Goal: Task Accomplishment & Management: Use online tool/utility

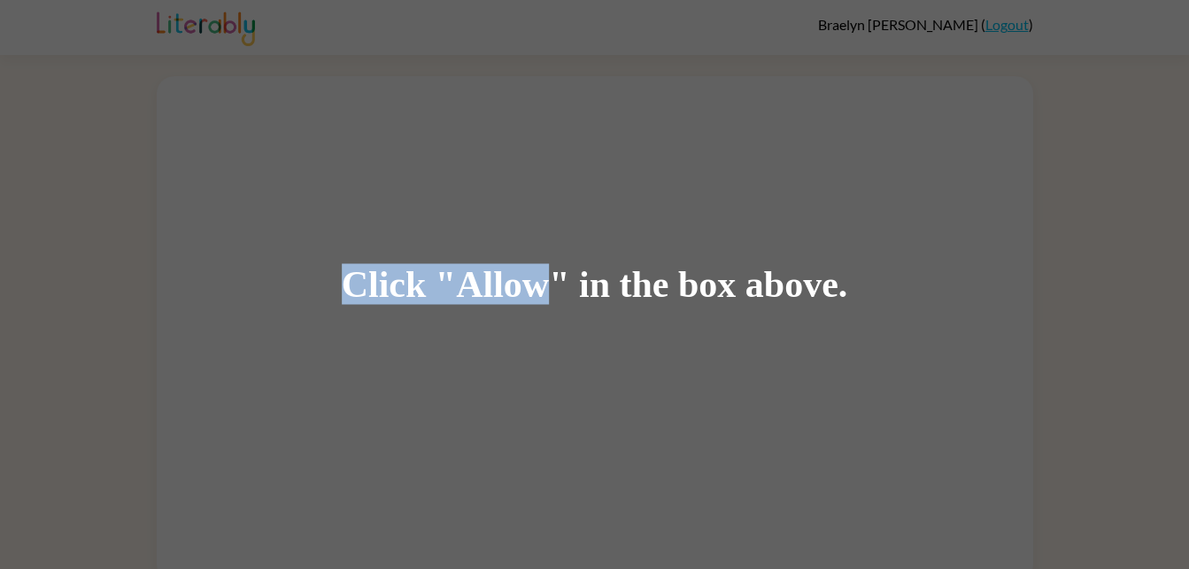
click at [1159, 142] on div "Click "Allow" in the box above." at bounding box center [594, 284] width 1189 height 569
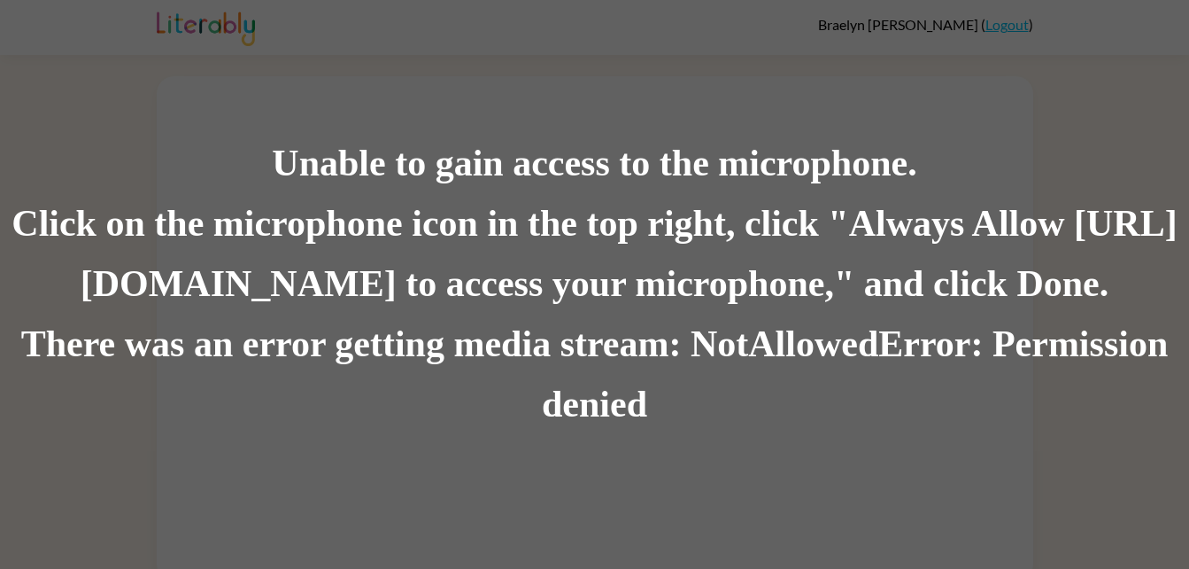
click at [607, 397] on div "There was an error getting media stream: NotAllowedError: Permission denied" at bounding box center [594, 374] width 1189 height 120
click at [339, 261] on div "Click on the microphone icon in the top right, click "Always Allow https://lite…" at bounding box center [594, 254] width 1189 height 120
click at [418, 107] on div "Unable to gain access to the microphone. Click on the microphone icon in the to…" at bounding box center [594, 284] width 1189 height 569
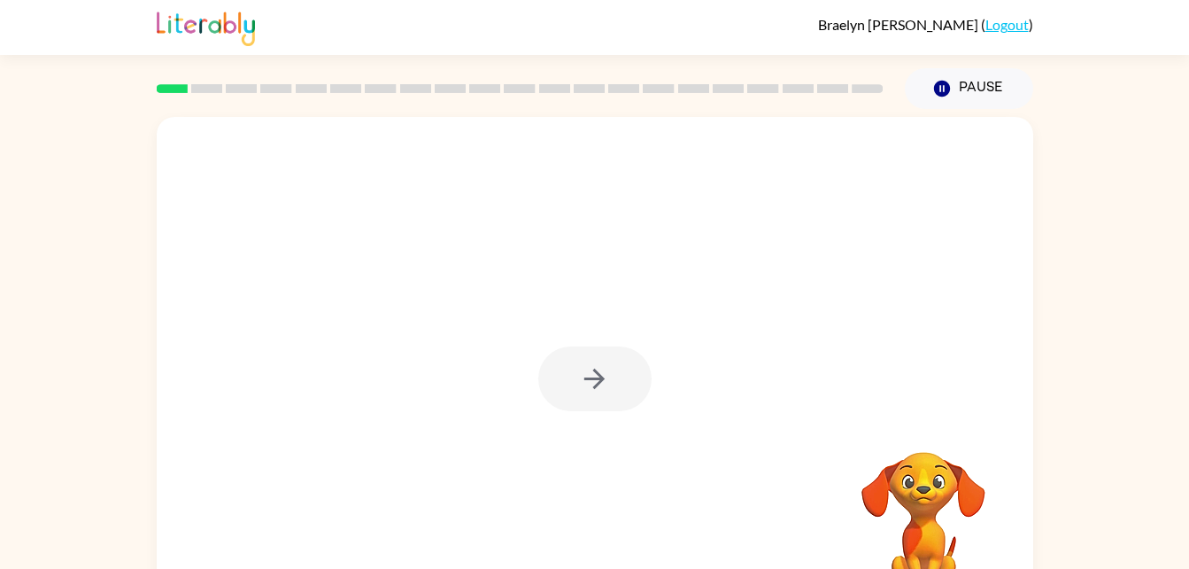
drag, startPoint x: 493, startPoint y: 42, endPoint x: 448, endPoint y: -66, distance: 116.3
click at [448, 0] on html "Braelyn Shepard ( Logout ) Pause Pause Your browser must support playing .mp4 f…" at bounding box center [594, 311] width 1189 height 623
click at [619, 358] on button "button" at bounding box center [594, 378] width 113 height 65
drag, startPoint x: 590, startPoint y: 516, endPoint x: 731, endPoint y: 523, distance: 141.0
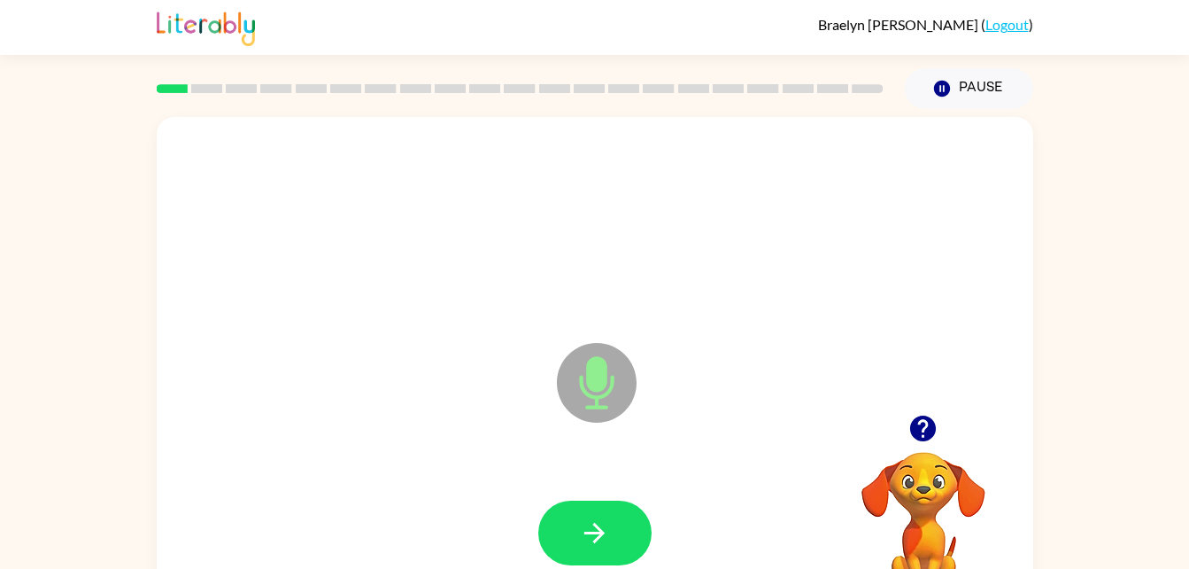
drag, startPoint x: 593, startPoint y: 536, endPoint x: 561, endPoint y: 494, distance: 53.0
click at [561, 494] on div at bounding box center [594, 532] width 841 height 145
click at [928, 479] on video "Your browser must support playing .mp4 files to use Literably. Please try using…" at bounding box center [923, 512] width 177 height 177
click at [921, 429] on icon "button" at bounding box center [923, 428] width 26 height 26
click at [926, 456] on video "Your browser must support playing .mp4 files to use Literably. Please try using…" at bounding box center [923, 512] width 177 height 177
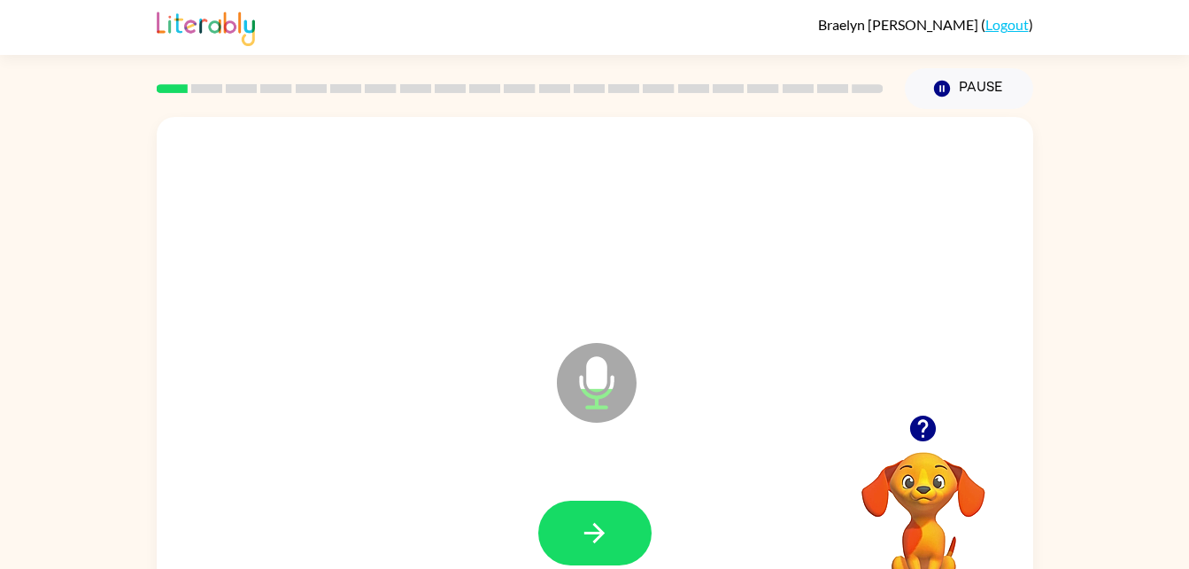
click at [938, 436] on icon "button" at bounding box center [923, 428] width 31 height 31
click at [912, 428] on icon "button" at bounding box center [923, 428] width 26 height 26
click at [928, 437] on icon "button" at bounding box center [923, 428] width 26 height 26
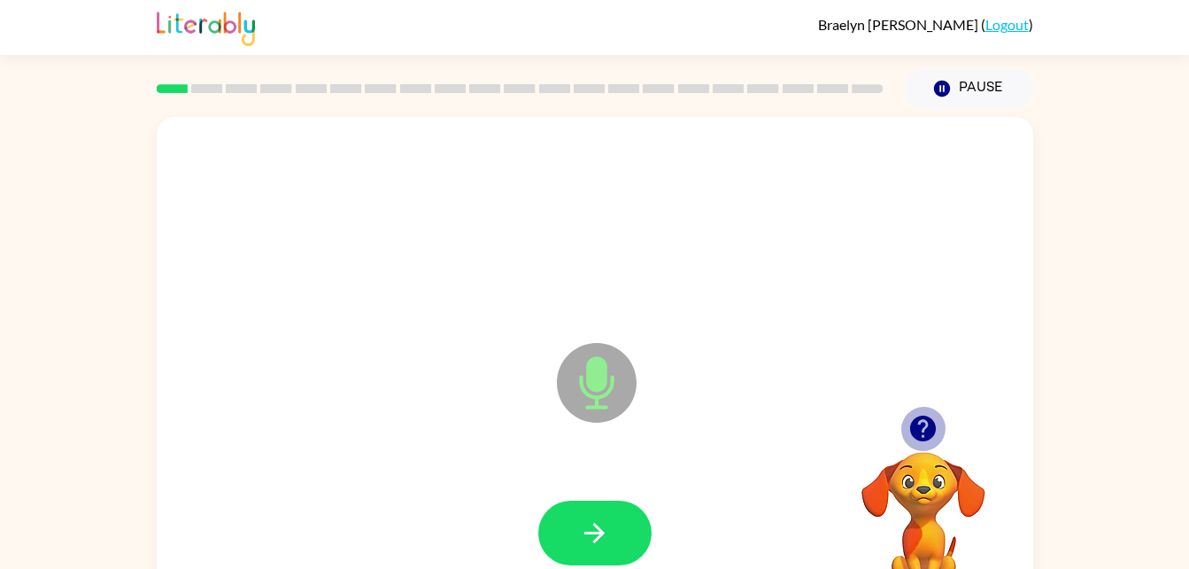
click at [907, 423] on button "button" at bounding box center [923, 428] width 45 height 45
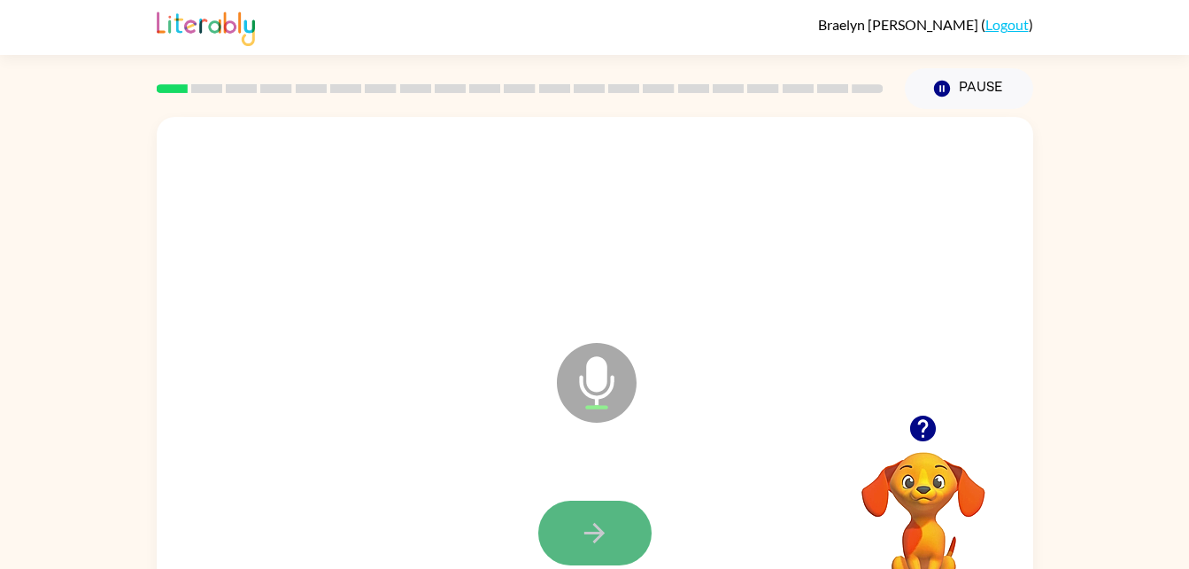
click at [554, 505] on button "button" at bounding box center [594, 532] width 113 height 65
drag, startPoint x: 554, startPoint y: 505, endPoint x: 598, endPoint y: 521, distance: 46.2
click at [598, 521] on icon "button" at bounding box center [594, 532] width 31 height 31
click at [625, 522] on button "button" at bounding box center [594, 532] width 113 height 65
click at [601, 519] on icon "button" at bounding box center [594, 532] width 31 height 31
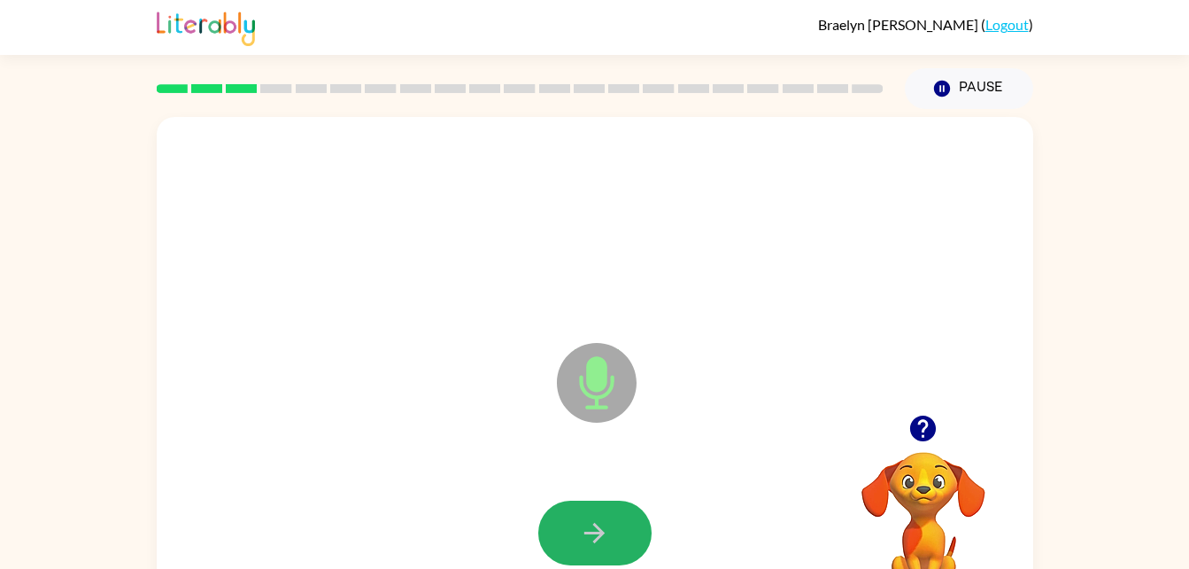
click at [601, 519] on icon "button" at bounding box center [594, 532] width 31 height 31
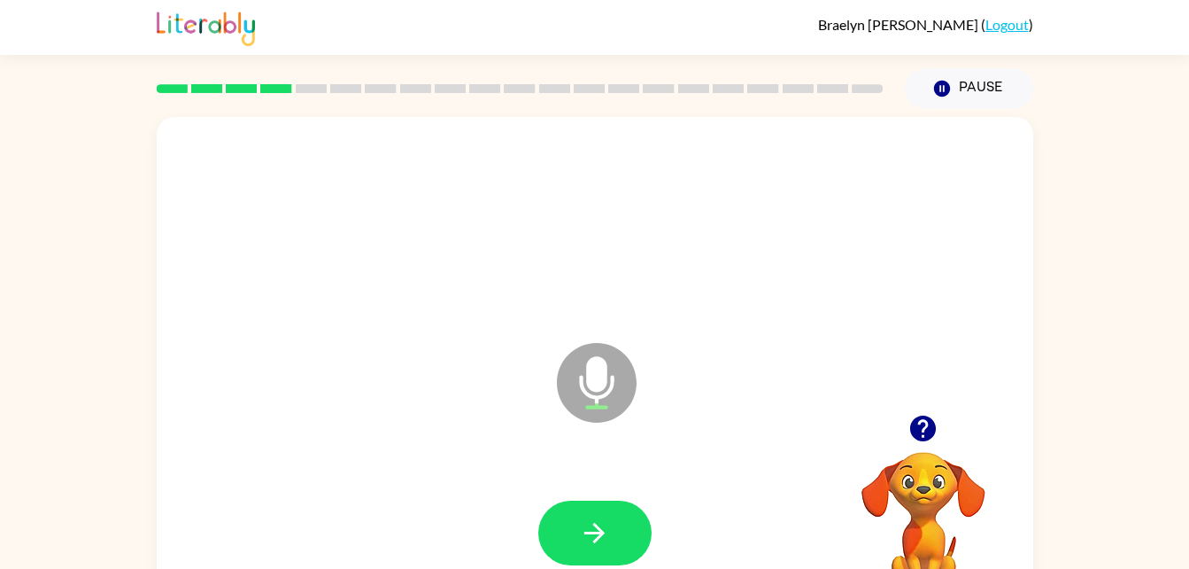
drag, startPoint x: 601, startPoint y: 519, endPoint x: 591, endPoint y: 525, distance: 12.3
click at [591, 525] on icon "button" at bounding box center [594, 532] width 31 height 31
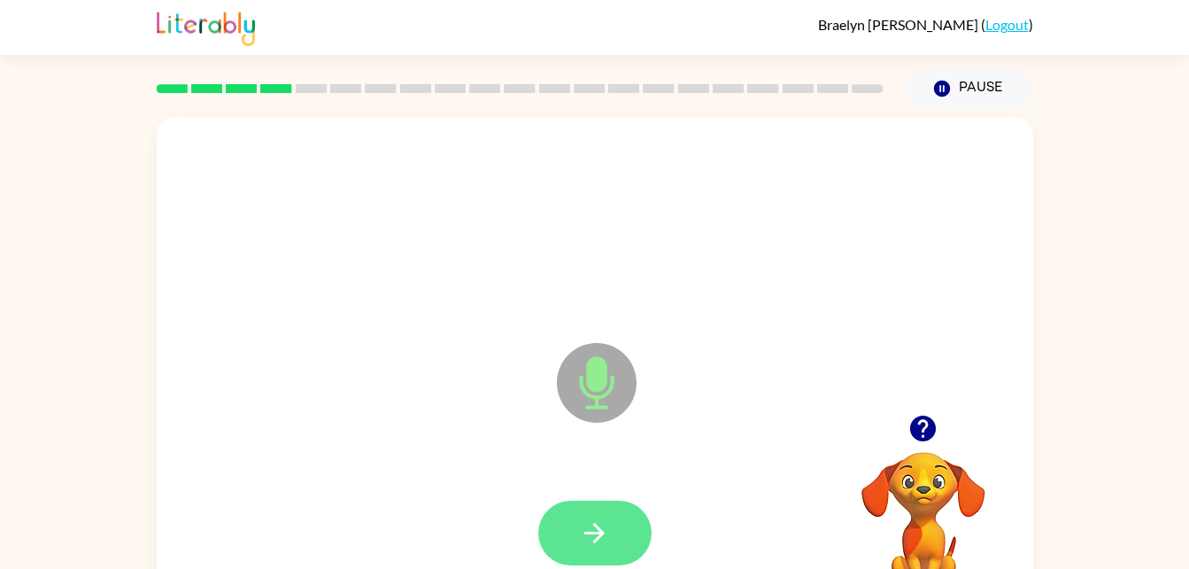
click at [586, 553] on button "button" at bounding box center [594, 532] width 113 height 65
drag, startPoint x: 586, startPoint y: 553, endPoint x: 561, endPoint y: 538, distance: 29.5
click at [561, 538] on button "button" at bounding box center [594, 532] width 113 height 65
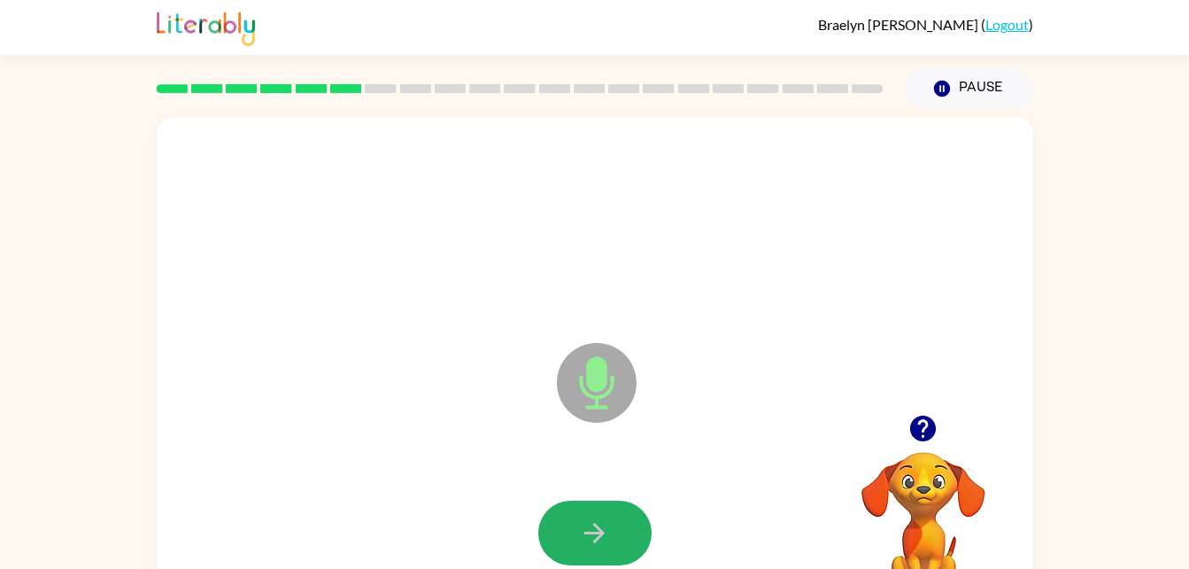
click at [561, 538] on button "button" at bounding box center [594, 532] width 113 height 65
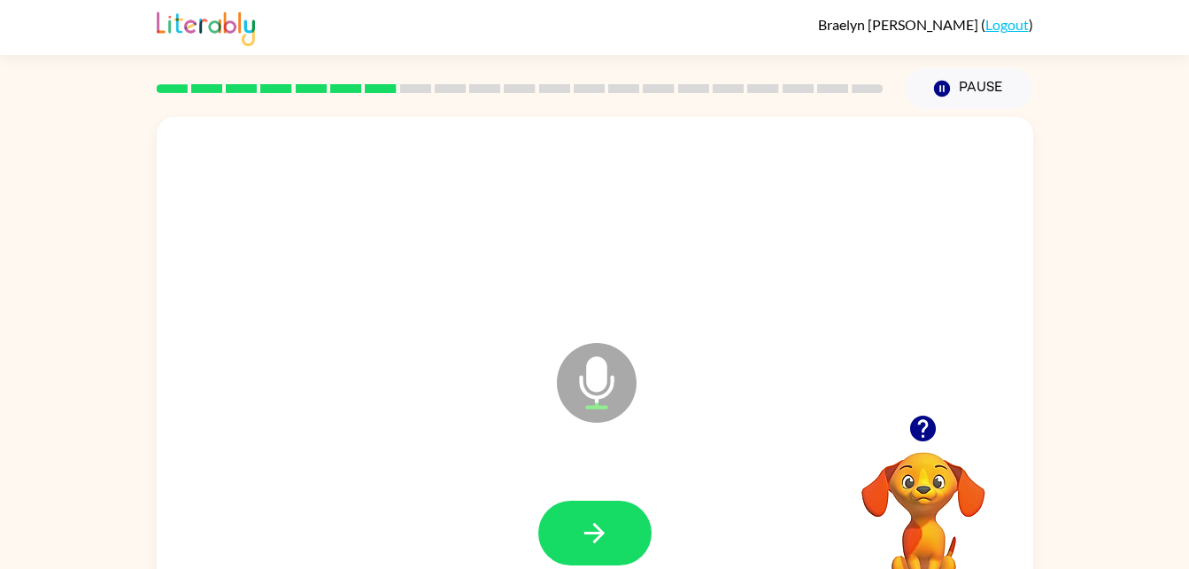
click at [556, 537] on button "button" at bounding box center [594, 532] width 113 height 65
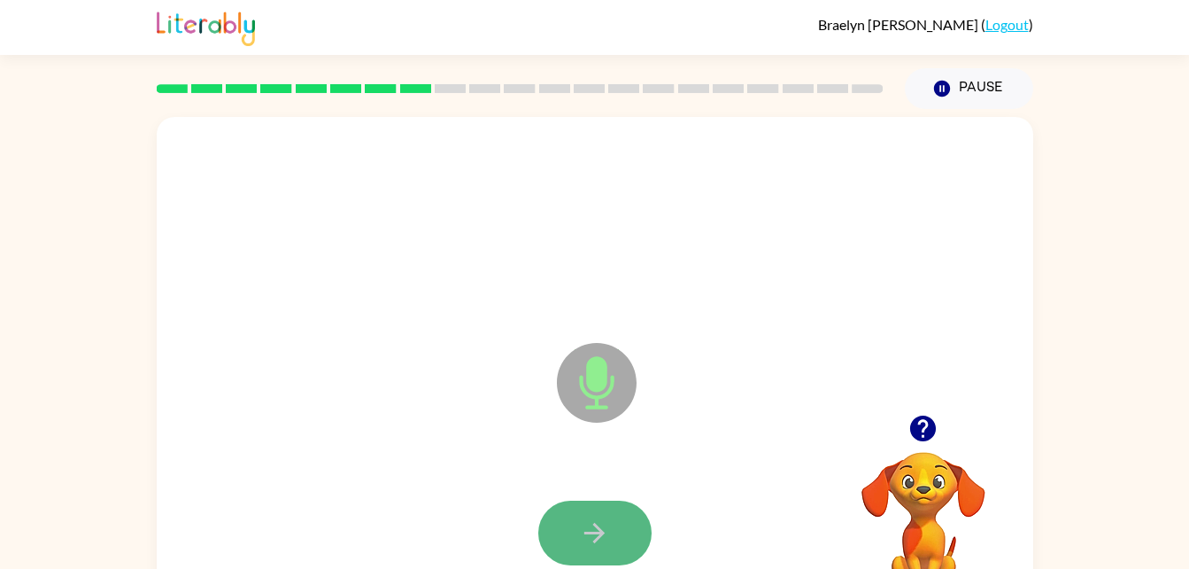
click at [556, 536] on button "button" at bounding box center [594, 532] width 113 height 65
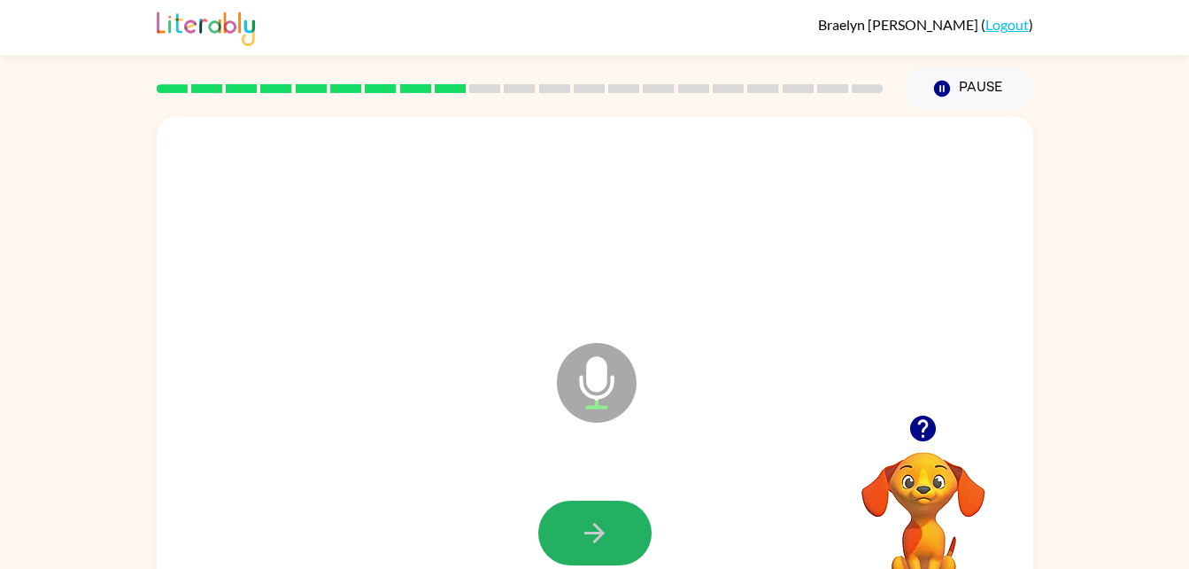
click at [556, 536] on button "button" at bounding box center [594, 532] width 113 height 65
click at [886, 473] on video "Your browser must support playing .mp4 files to use Literably. Please try using…" at bounding box center [923, 512] width 177 height 177
click at [962, 481] on video "Your browser must support playing .mp4 files to use Literably. Please try using…" at bounding box center [923, 512] width 177 height 177
click at [613, 533] on button "button" at bounding box center [594, 532] width 113 height 65
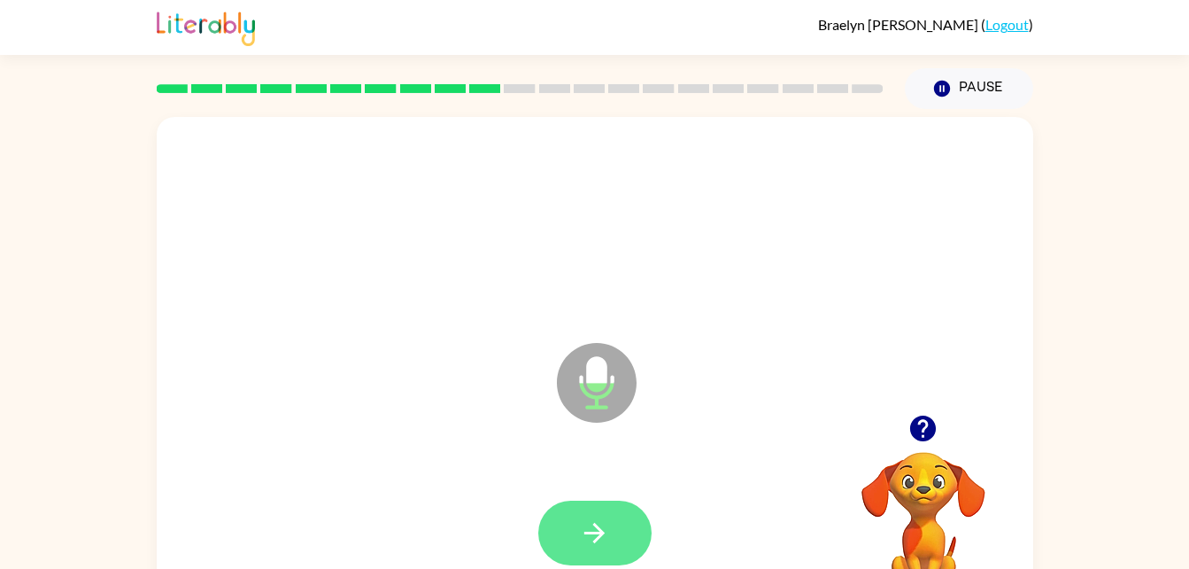
click at [604, 530] on icon "button" at bounding box center [594, 532] width 31 height 31
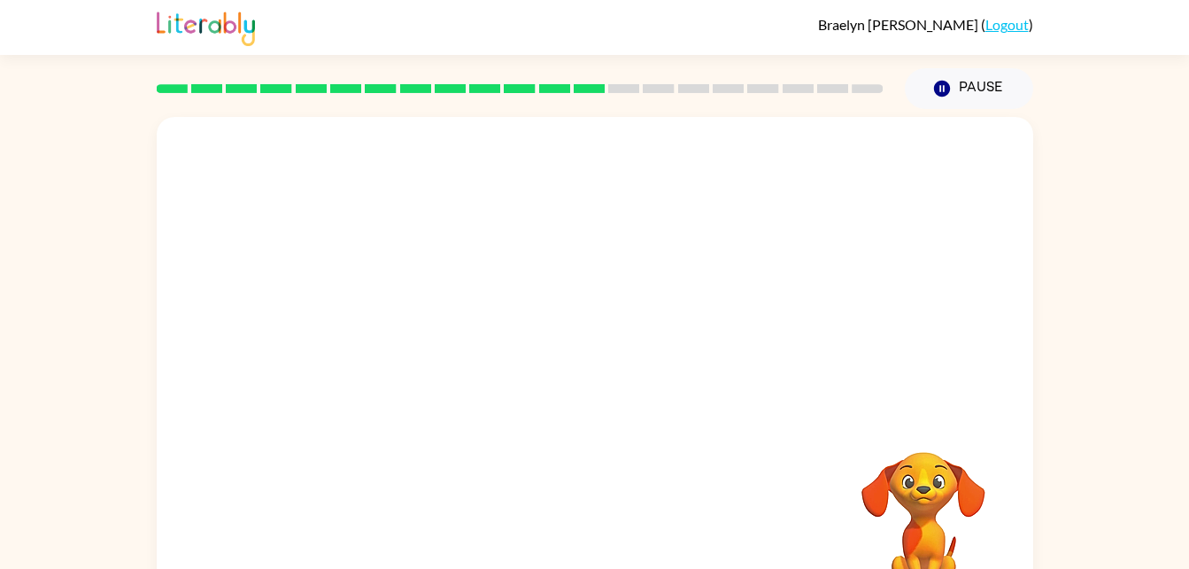
click at [872, 306] on div at bounding box center [595, 266] width 877 height 298
click at [901, 464] on video "Your browser must support playing .mp4 files to use Literably. Please try using…" at bounding box center [923, 512] width 177 height 177
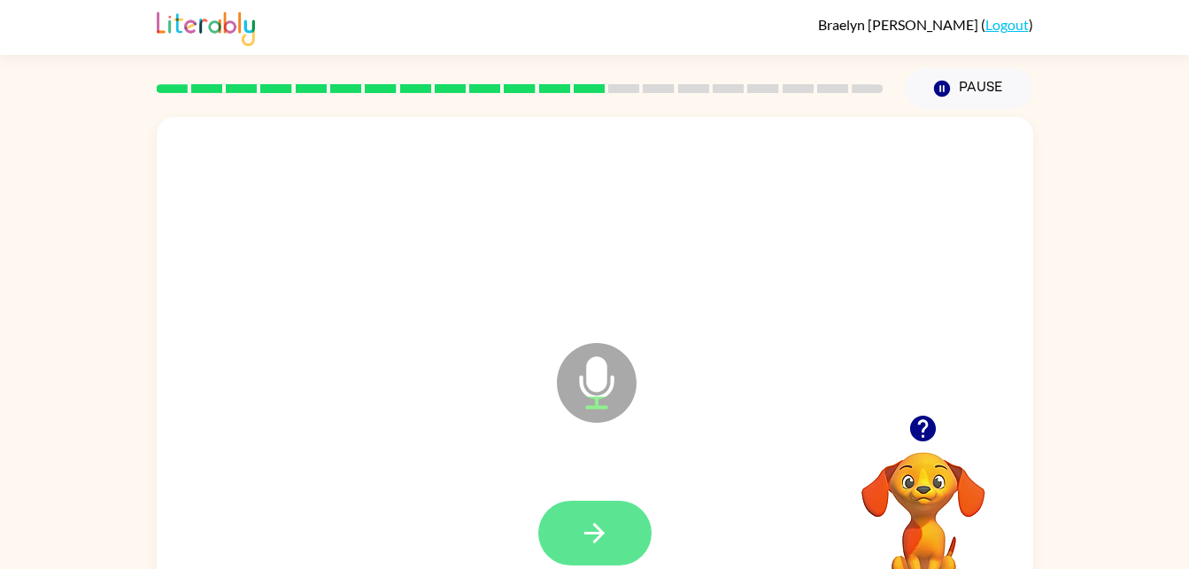
click at [586, 544] on icon "button" at bounding box center [594, 532] width 31 height 31
click at [619, 525] on button "button" at bounding box center [594, 532] width 113 height 65
click at [628, 519] on button "button" at bounding box center [594, 532] width 113 height 65
click at [633, 530] on button "button" at bounding box center [594, 532] width 113 height 65
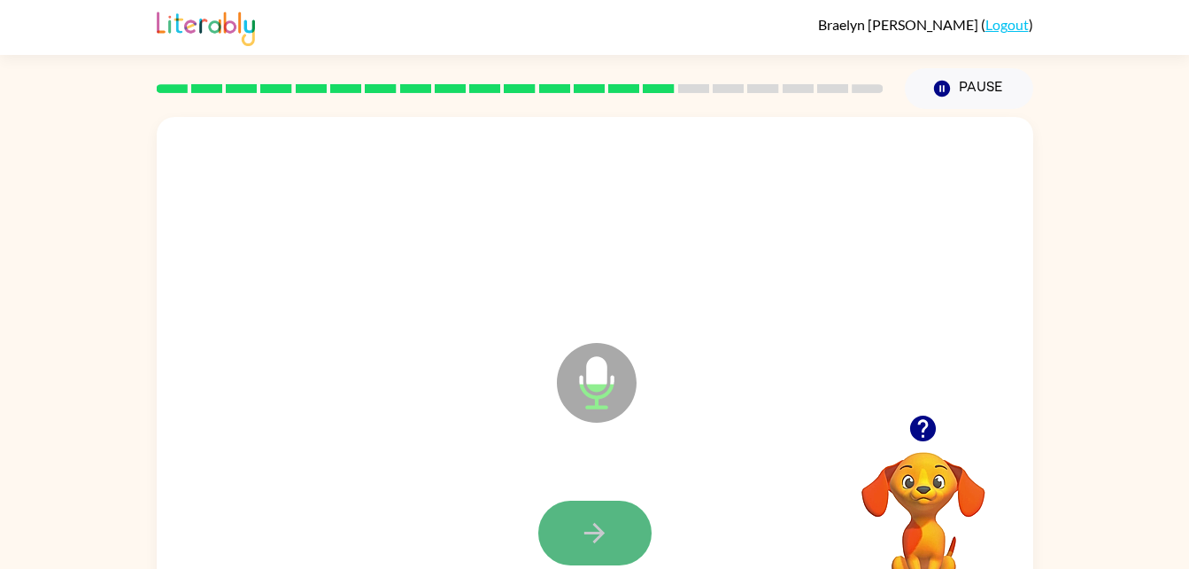
click at [604, 507] on button "button" at bounding box center [594, 532] width 113 height 65
click at [601, 515] on button "button" at bounding box center [594, 532] width 113 height 65
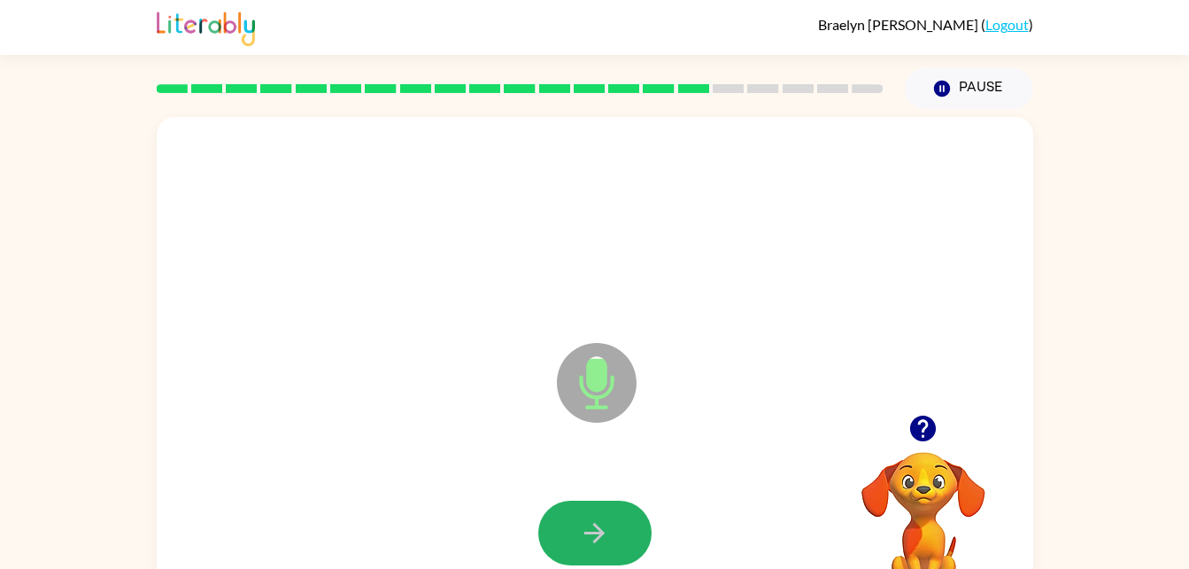
click at [581, 518] on icon "button" at bounding box center [594, 532] width 31 height 31
click at [585, 526] on icon "button" at bounding box center [594, 532] width 31 height 31
click at [591, 517] on icon "button" at bounding box center [594, 532] width 31 height 31
click at [612, 520] on button "button" at bounding box center [594, 532] width 113 height 65
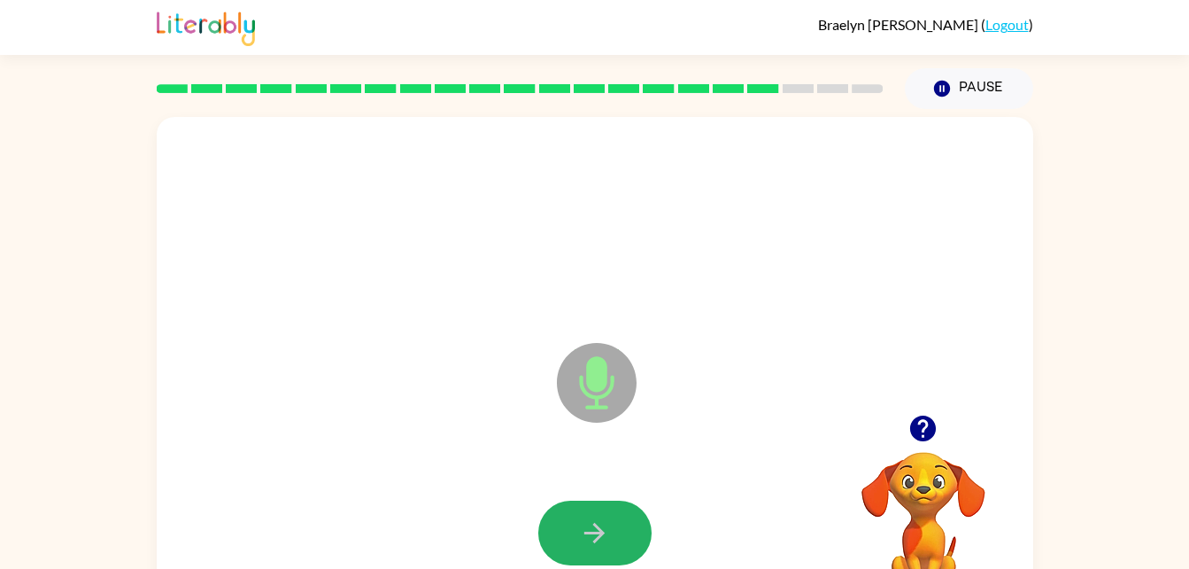
click at [604, 532] on icon "button" at bounding box center [594, 532] width 31 height 31
click at [602, 531] on icon "button" at bounding box center [594, 532] width 20 height 20
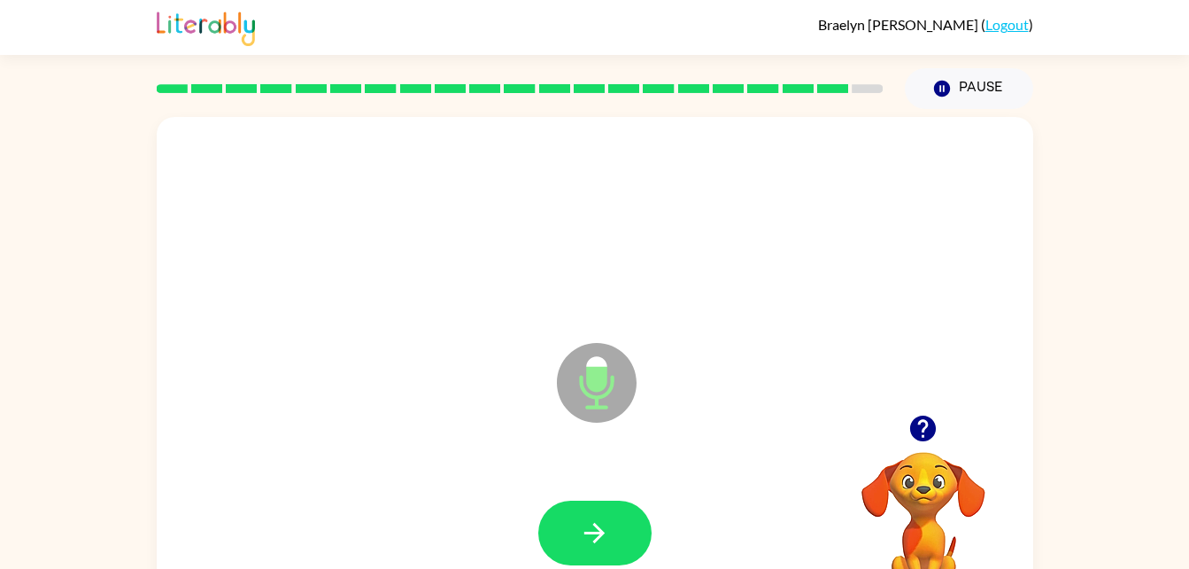
click at [602, 531] on icon "button" at bounding box center [594, 532] width 20 height 20
